Goal: Task Accomplishment & Management: Manage account settings

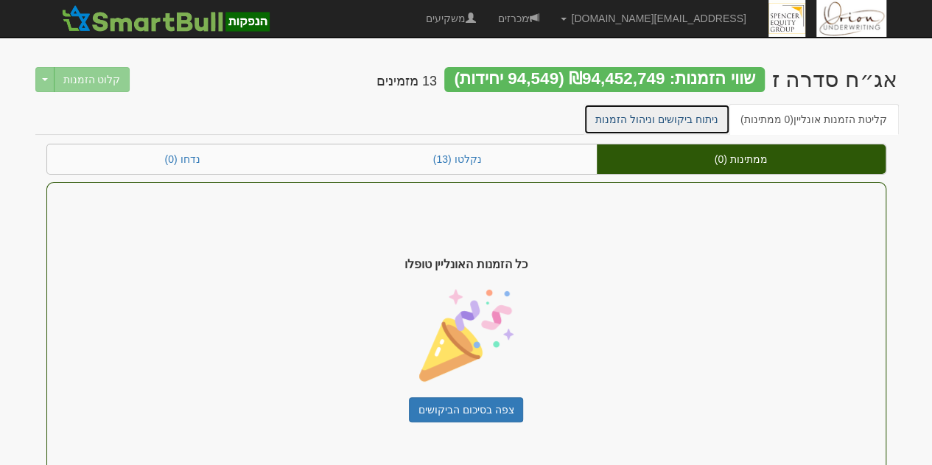
click at [704, 122] on link "ניתוח ביקושים וניהול הזמנות" at bounding box center [656, 119] width 147 height 31
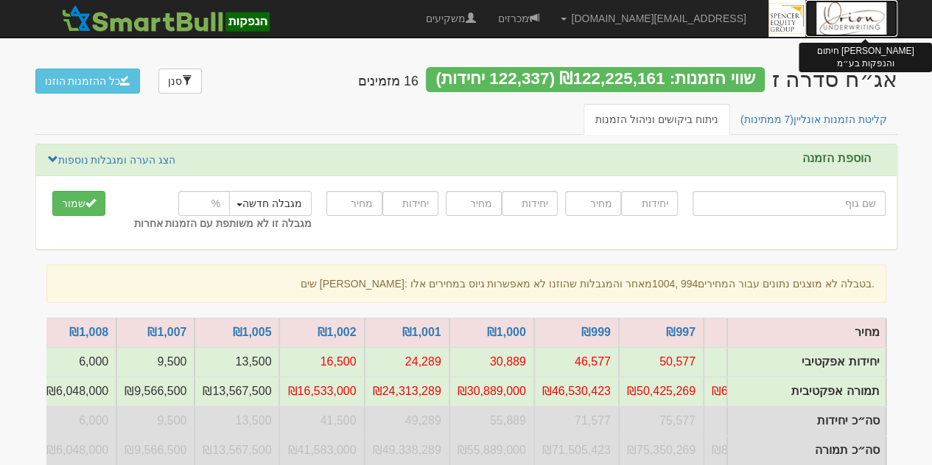
click at [853, 17] on img at bounding box center [851, 18] width 70 height 37
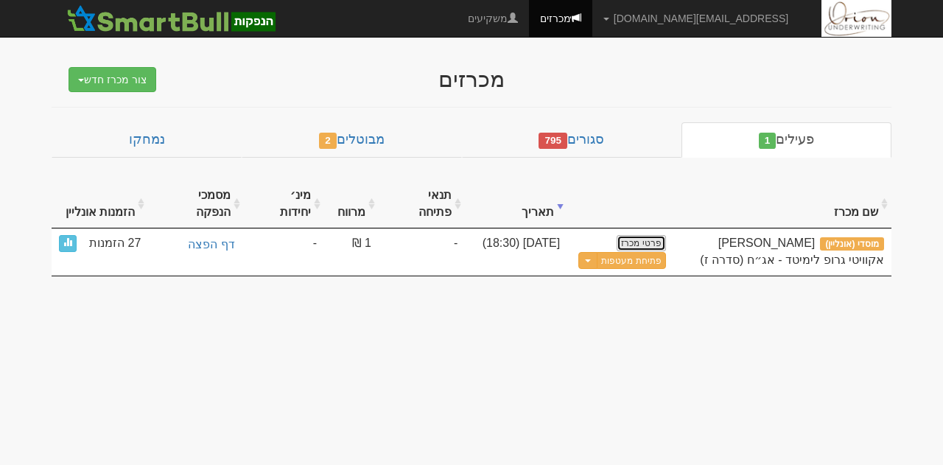
click at [647, 235] on link "פרטי מכרז" at bounding box center [641, 243] width 49 height 16
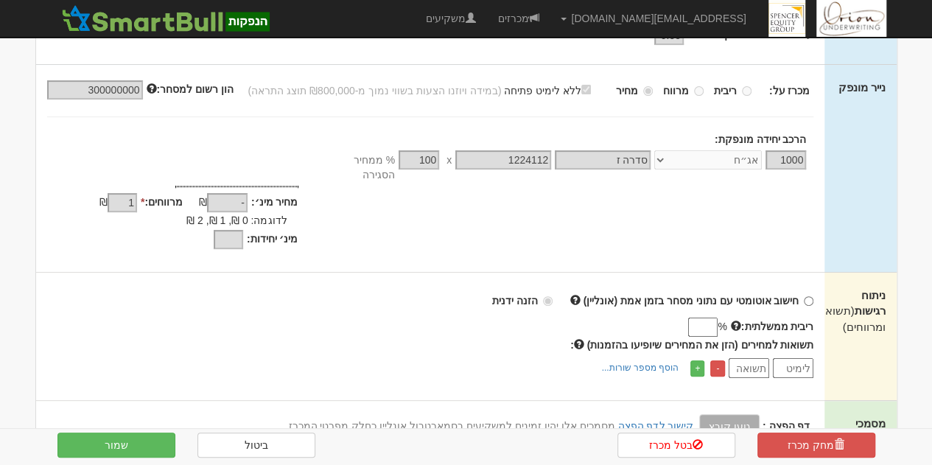
scroll to position [224, 0]
click at [694, 316] on input "ריבית ממשלתית:" at bounding box center [702, 325] width 29 height 19
type input "3.91"
click at [804, 358] on input "number" at bounding box center [793, 367] width 41 height 20
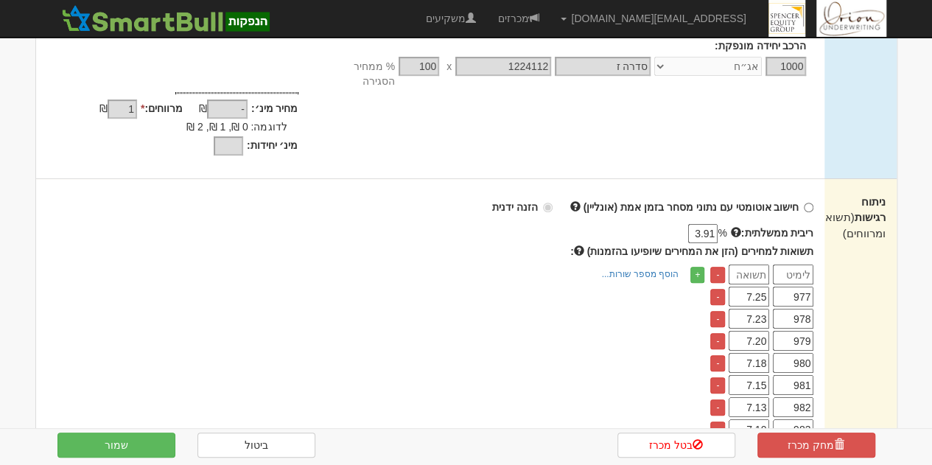
scroll to position [317, 0]
click at [99, 450] on button "שמור" at bounding box center [116, 444] width 118 height 25
